Goal: Find specific page/section: Find specific page/section

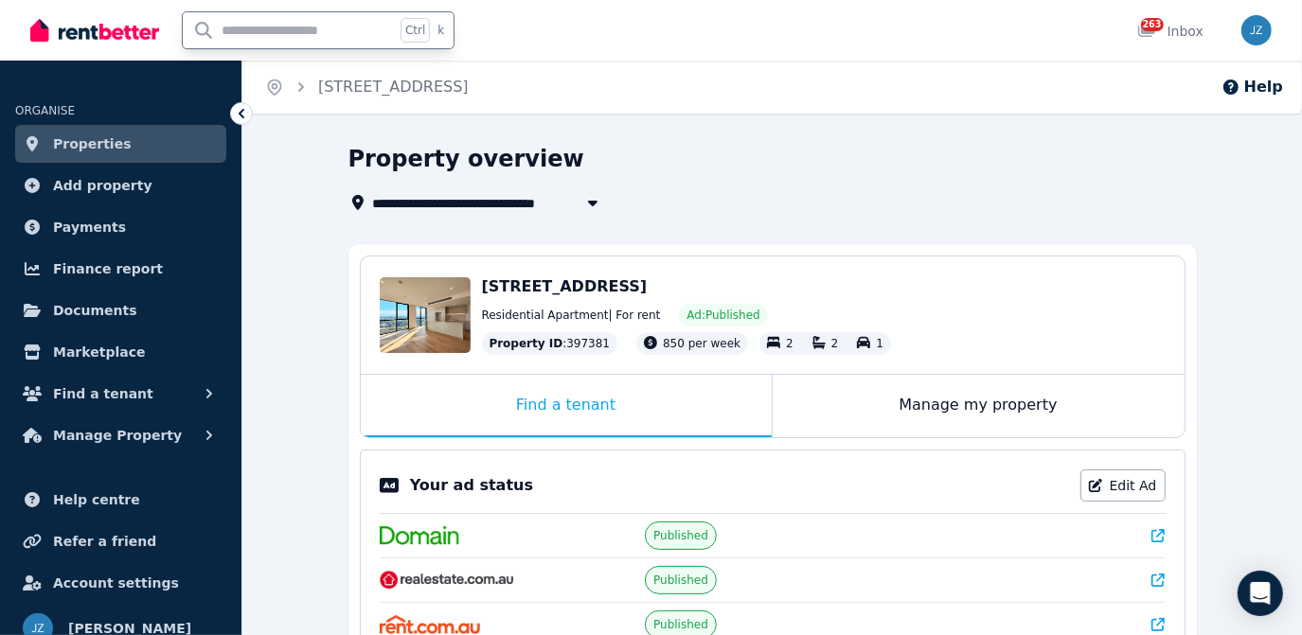
click at [280, 45] on input "text" at bounding box center [289, 30] width 212 height 36
type input "*****"
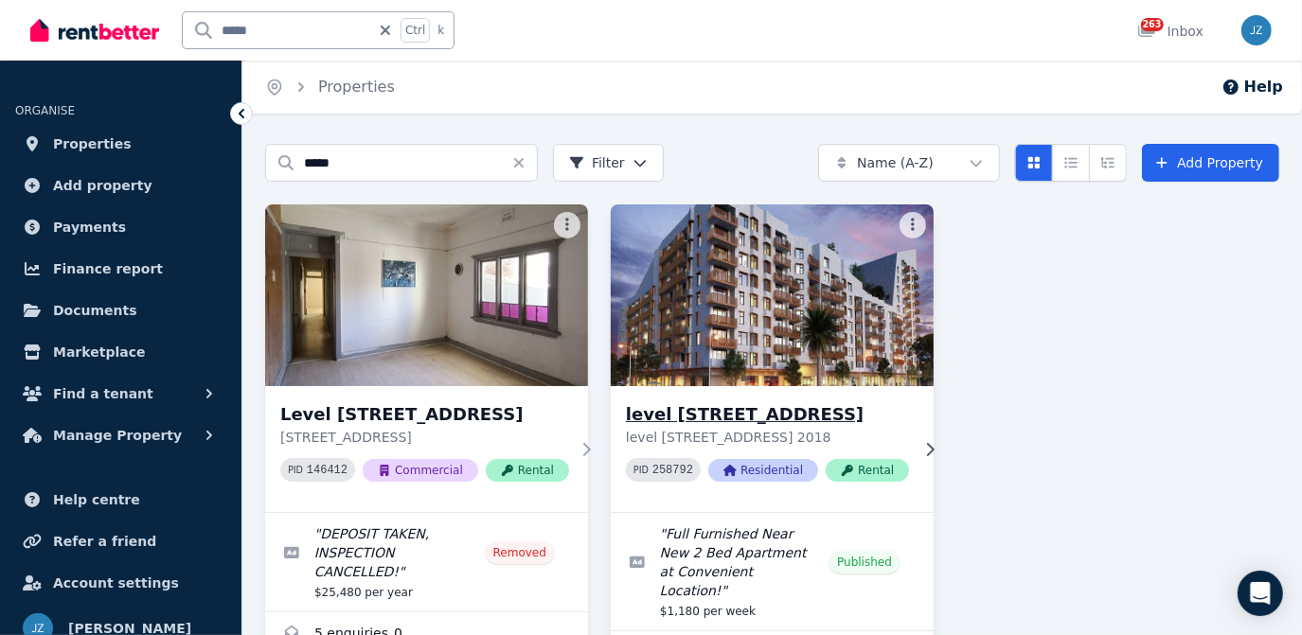
click at [793, 278] on img at bounding box center [771, 295] width 339 height 191
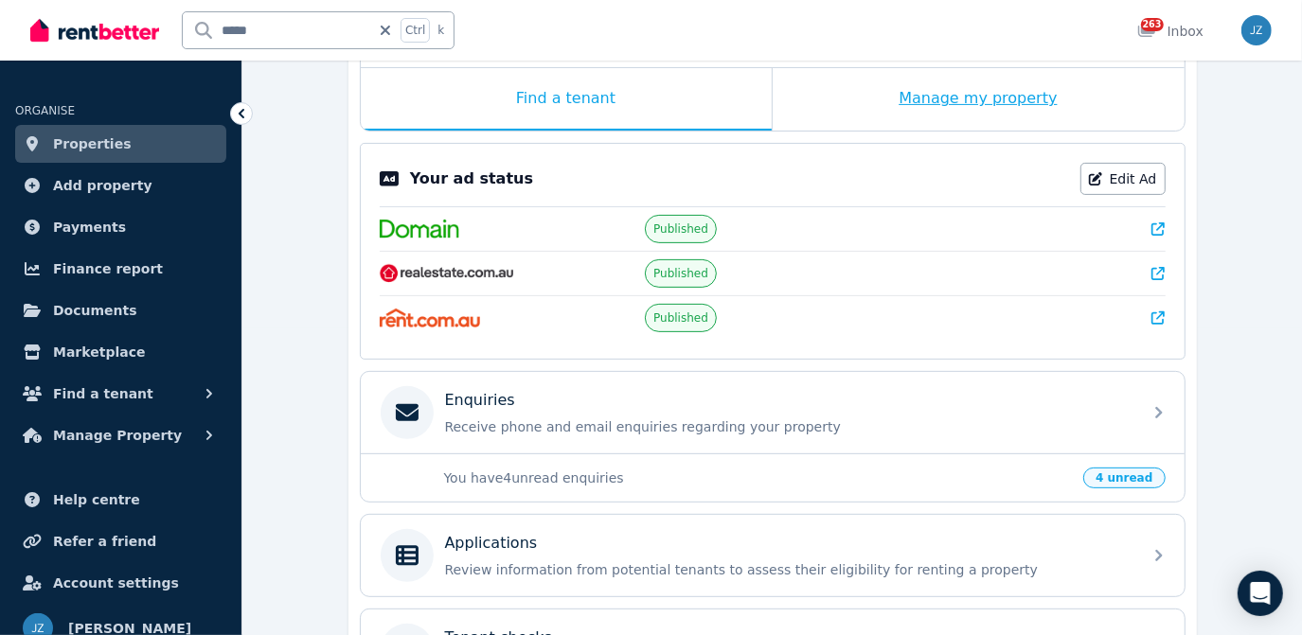
scroll to position [315, 0]
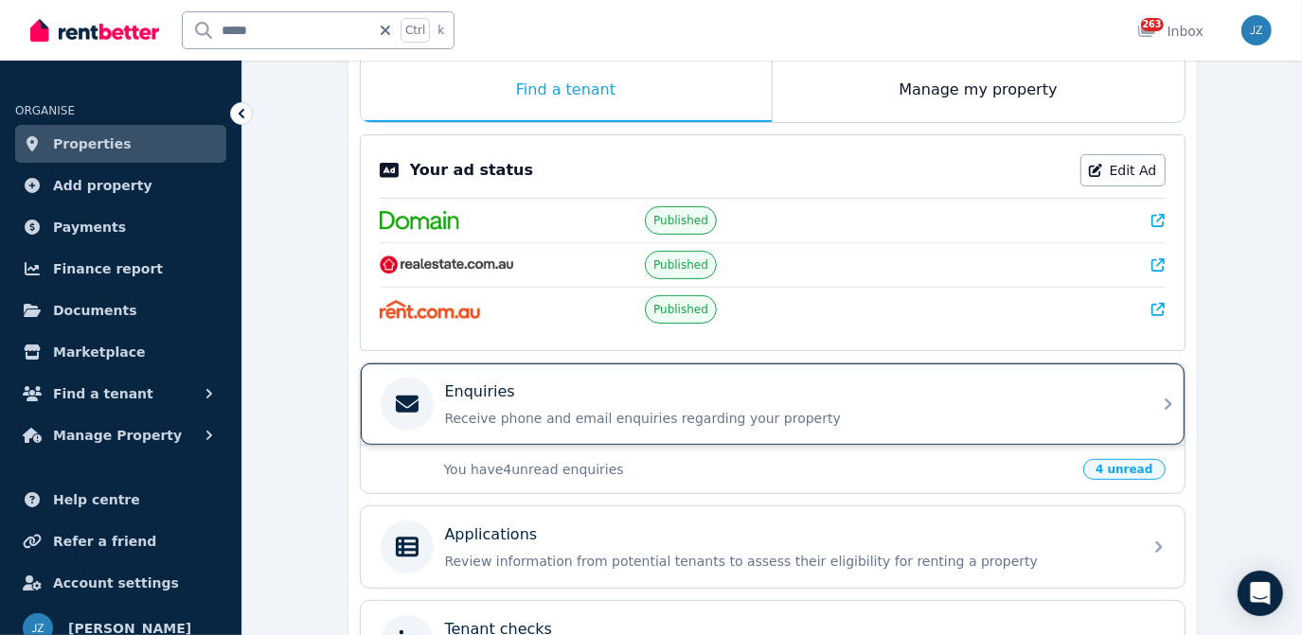
click at [941, 422] on div "Enquiries Receive phone and email enquiries regarding your property" at bounding box center [756, 404] width 750 height 53
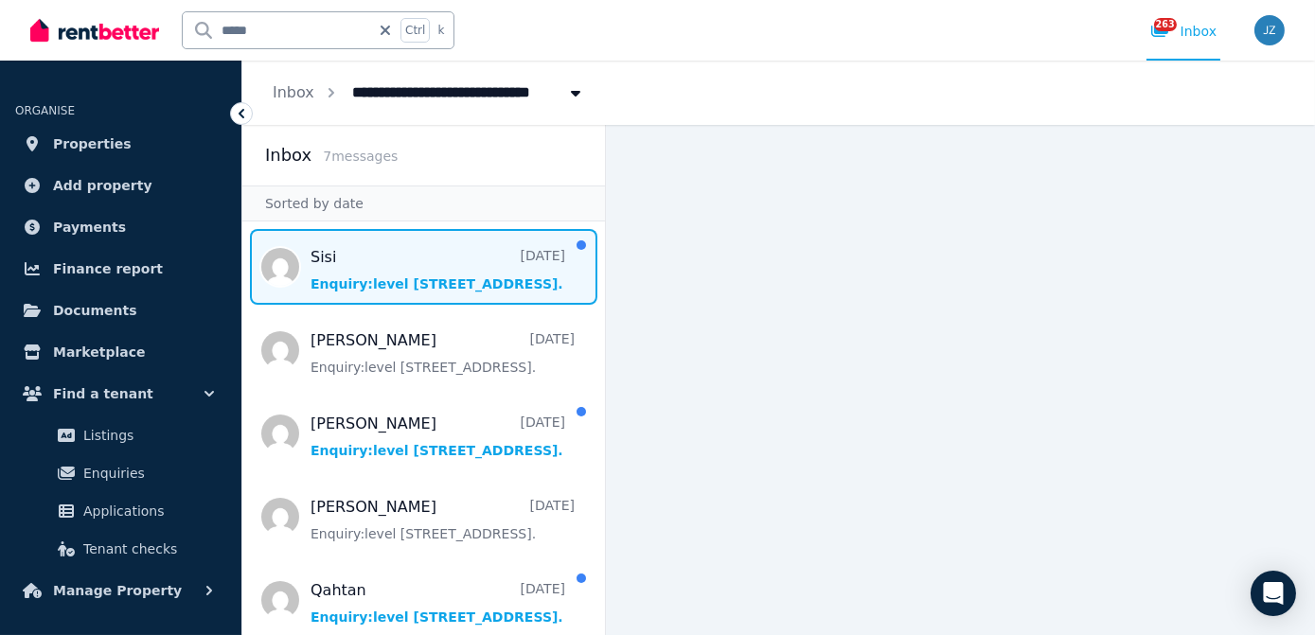
click at [456, 280] on span "Message list" at bounding box center [423, 267] width 363 height 76
